Goal: Navigation & Orientation: Understand site structure

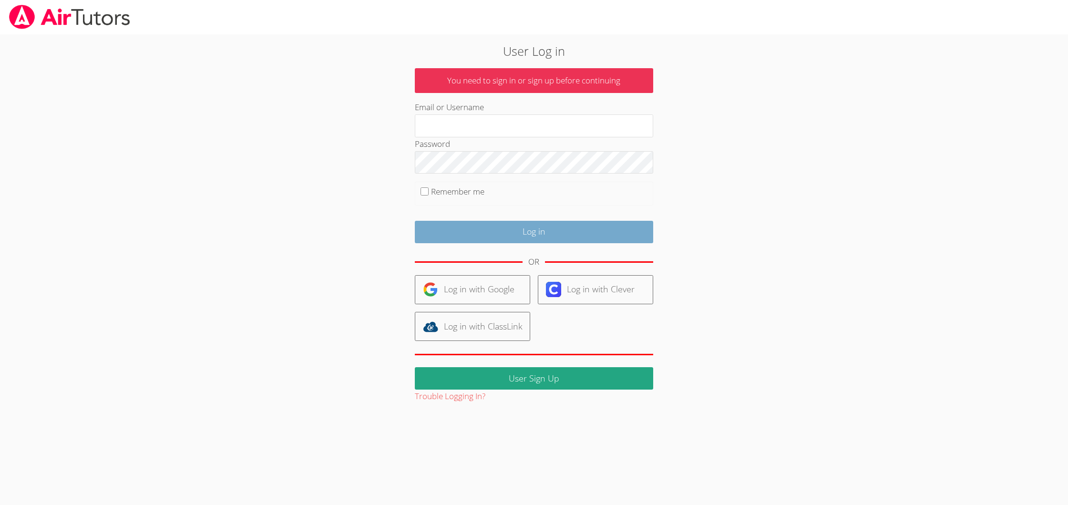
type input "vuthuytiffany@gmail.com"
click at [495, 234] on input "Log in" at bounding box center [534, 232] width 238 height 22
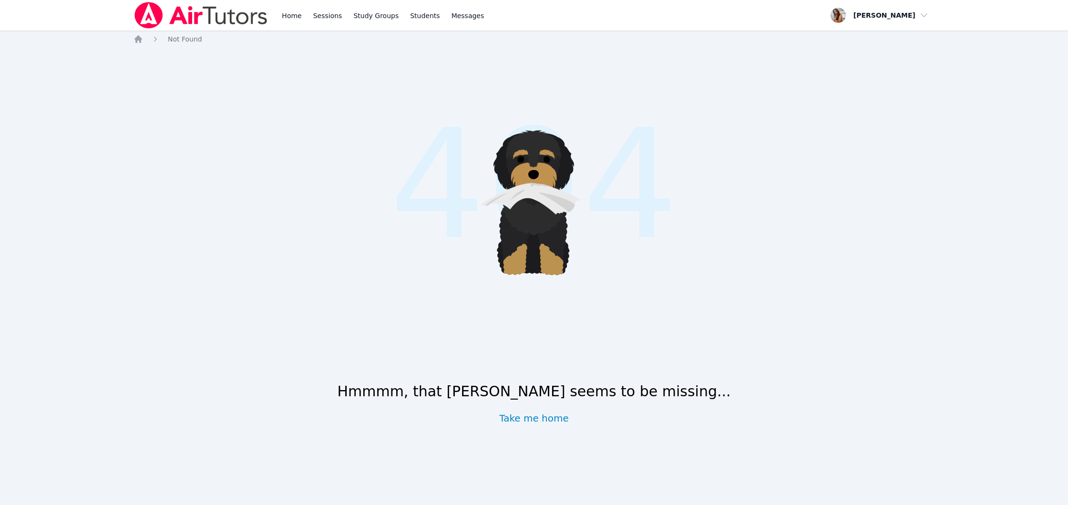
click at [900, 301] on div ".cls-1 { fill: #1c1c1e; } .cls-1, .cls-10, .cls-11, .cls-2, .cls-3, .cls-4, .cl…" at bounding box center [534, 195] width 801 height 227
click at [889, 27] on div "Open user menu [PERSON_NAME]" at bounding box center [880, 15] width 110 height 31
click at [892, 19] on span "button" at bounding box center [880, 15] width 104 height 21
click at [295, 13] on link "Home" at bounding box center [291, 15] width 23 height 31
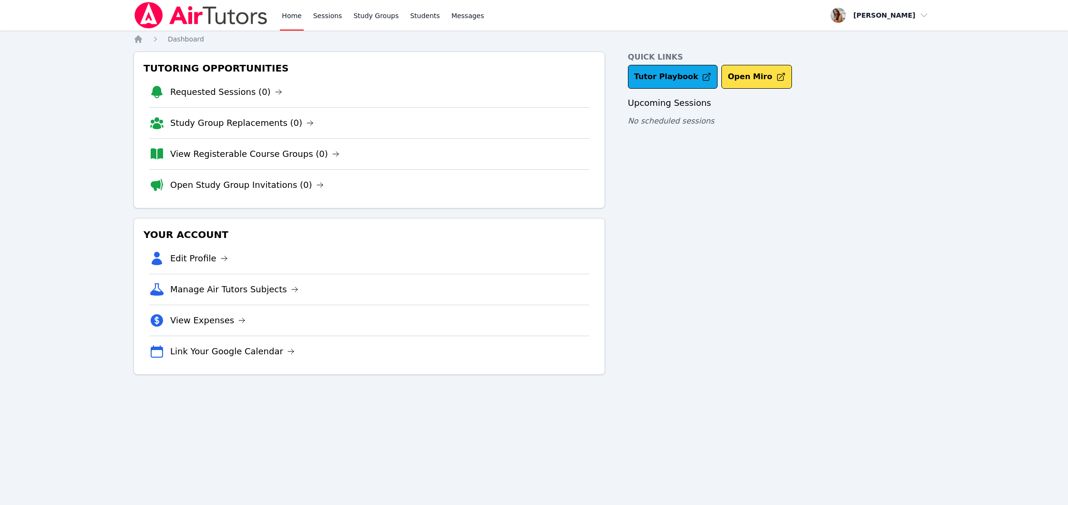
click at [852, 343] on div "Quick Links Tutor Playbook Open Miro Upcoming Sessions No scheduled sessions" at bounding box center [781, 212] width 307 height 323
click at [887, 310] on div "Quick Links Tutor Playbook Open Miro Upcoming Sessions No scheduled sessions" at bounding box center [781, 212] width 307 height 323
click at [259, 92] on link "Requested Sessions (0)" at bounding box center [226, 91] width 112 height 13
click at [196, 289] on link "Manage Air Tutors Subjects" at bounding box center [234, 289] width 128 height 13
click at [230, 320] on link "View Expenses" at bounding box center [207, 320] width 75 height 13
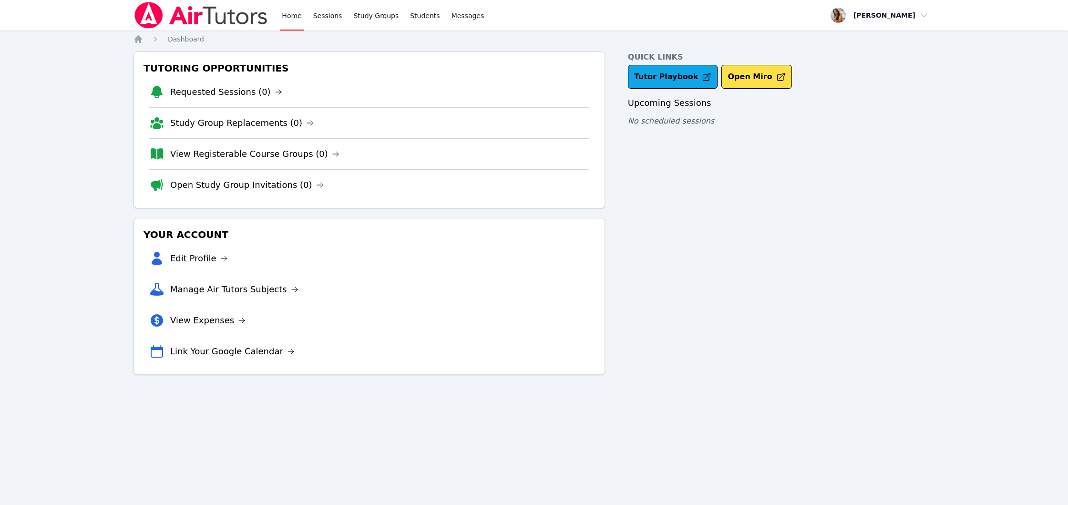
click at [920, 364] on div "Quick Links Tutor Playbook Open Miro Upcoming Sessions No scheduled sessions" at bounding box center [781, 212] width 307 height 323
click at [315, 15] on link "Sessions" at bounding box center [327, 15] width 33 height 31
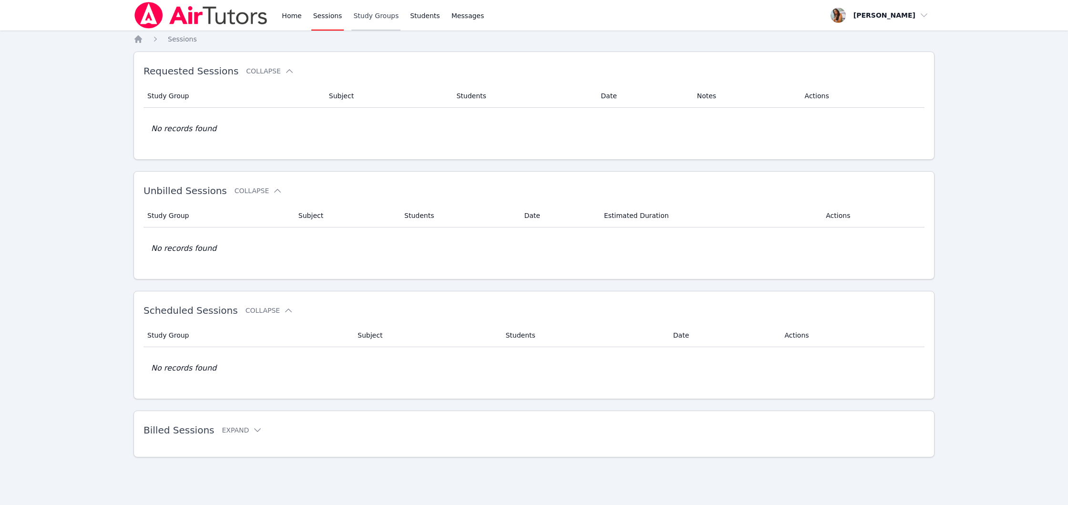
click at [382, 23] on link "Study Groups" at bounding box center [375, 15] width 49 height 31
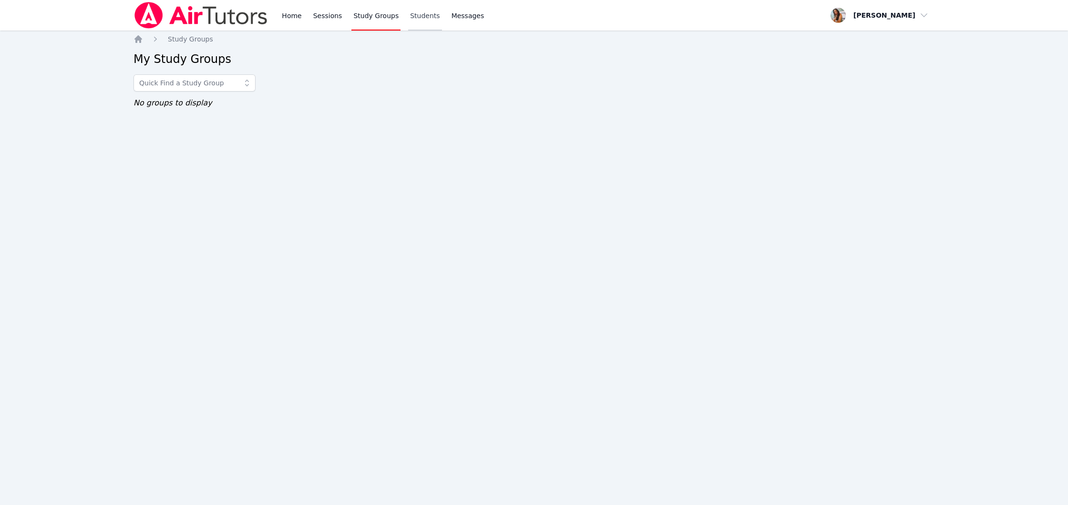
click at [421, 21] on link "Students" at bounding box center [424, 15] width 33 height 31
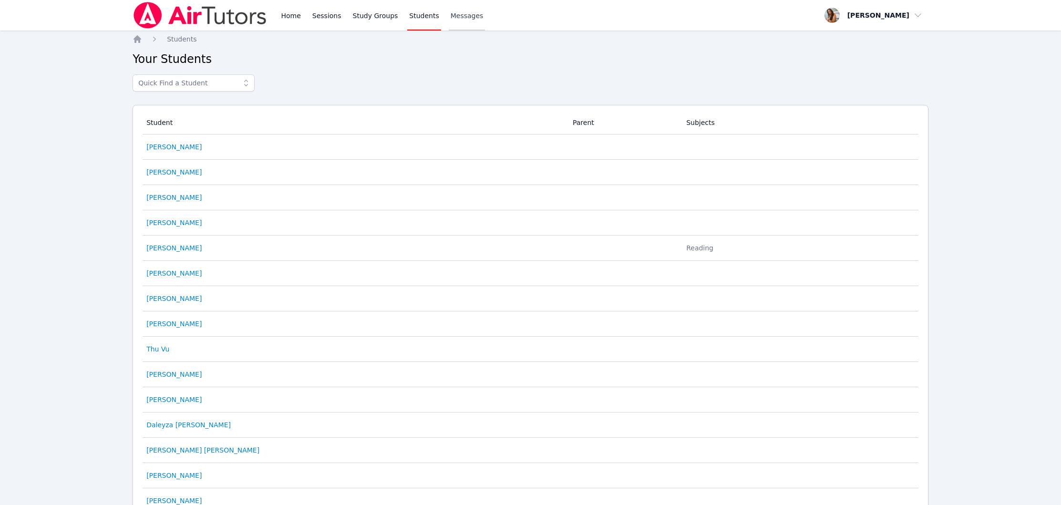
click at [473, 20] on span "Messages" at bounding box center [467, 16] width 33 height 10
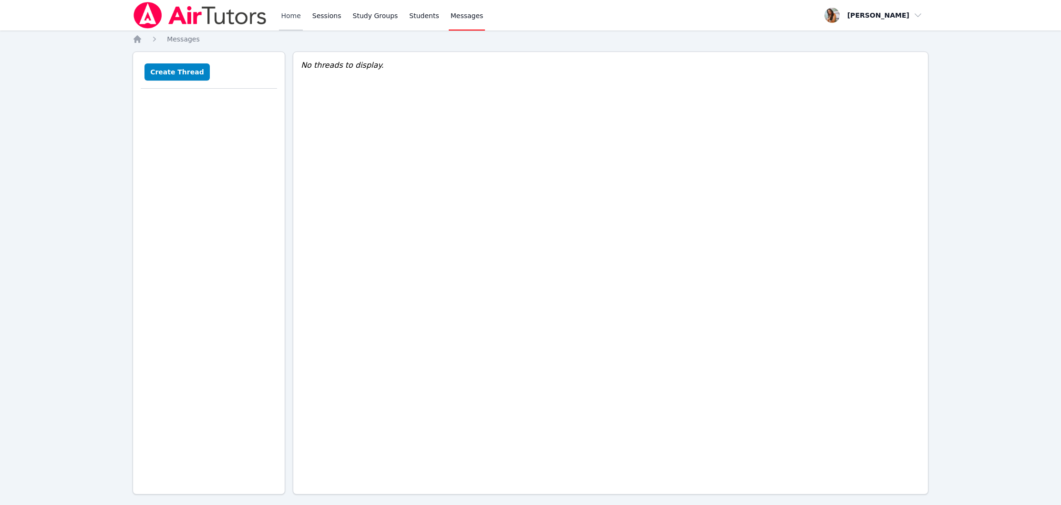
click at [279, 19] on link "Home" at bounding box center [290, 15] width 23 height 31
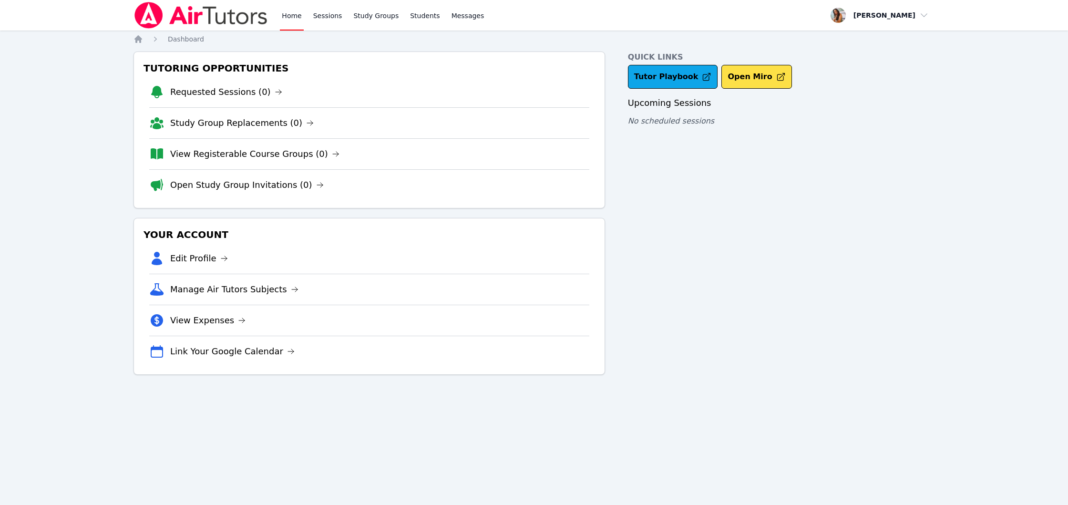
click at [188, 20] on img at bounding box center [201, 15] width 135 height 27
click at [760, 301] on div "Quick Links Tutor Playbook Open Miro Upcoming Sessions No scheduled sessions" at bounding box center [781, 212] width 307 height 323
